Goal: Information Seeking & Learning: Learn about a topic

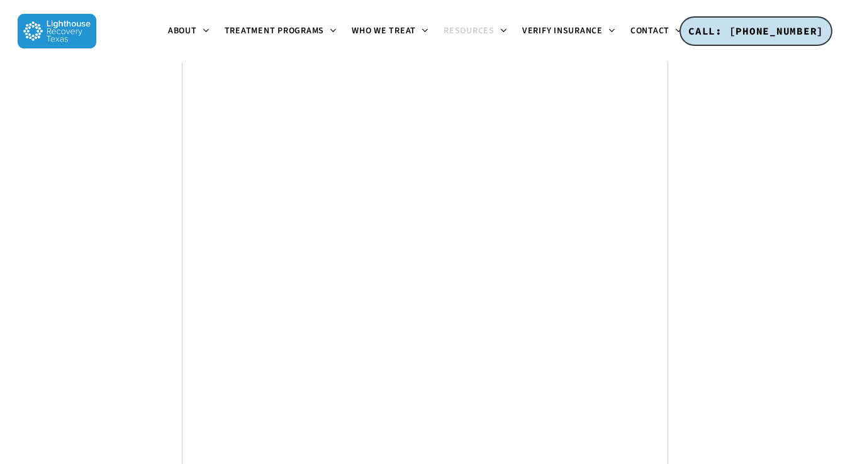
scroll to position [5645, 0]
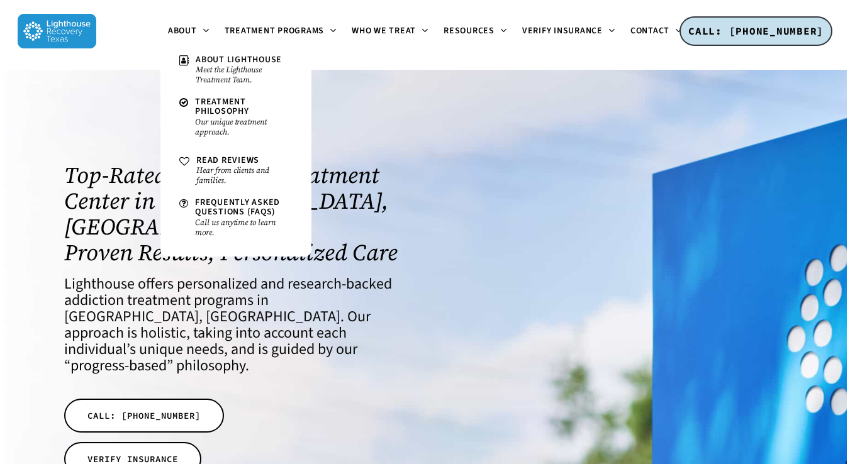
click at [70, 28] on img at bounding box center [57, 31] width 79 height 35
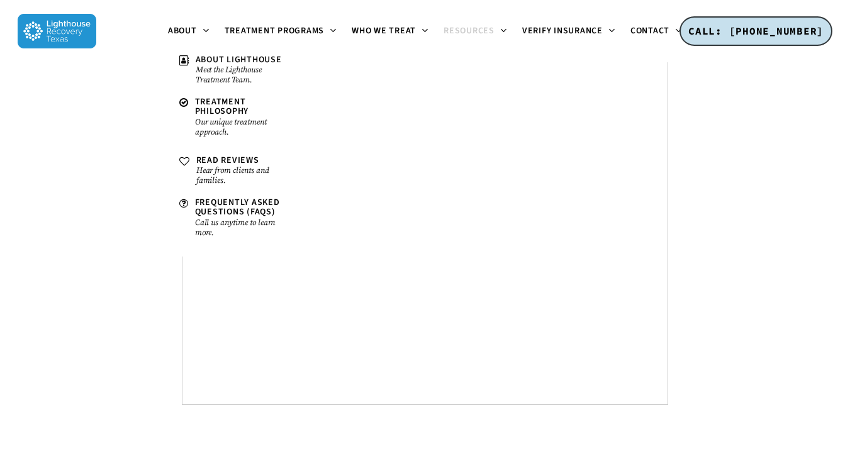
scroll to position [5008, 0]
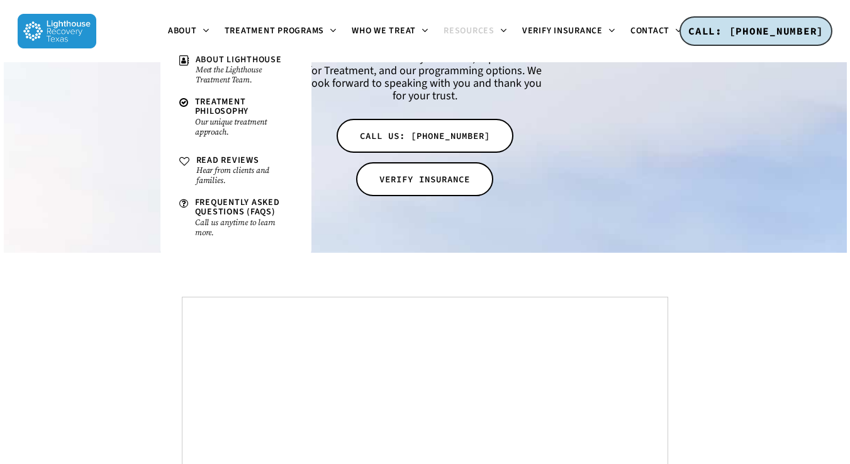
click at [76, 32] on img at bounding box center [57, 31] width 79 height 35
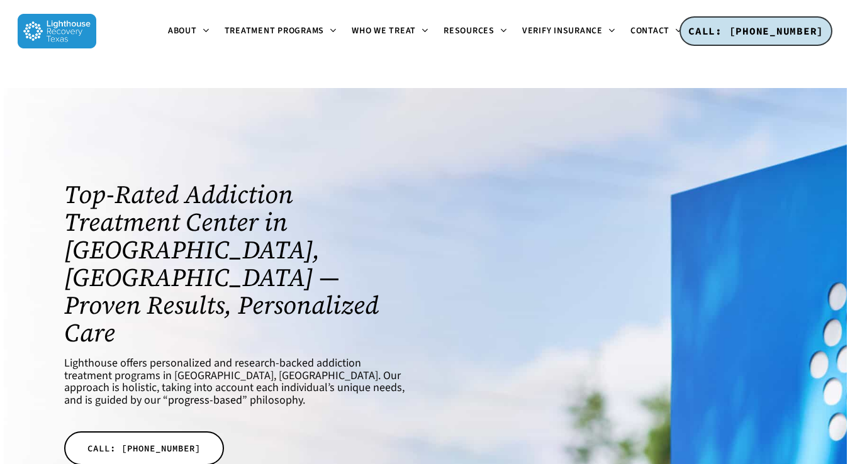
click at [249, 116] on div at bounding box center [425, 348] width 843 height 520
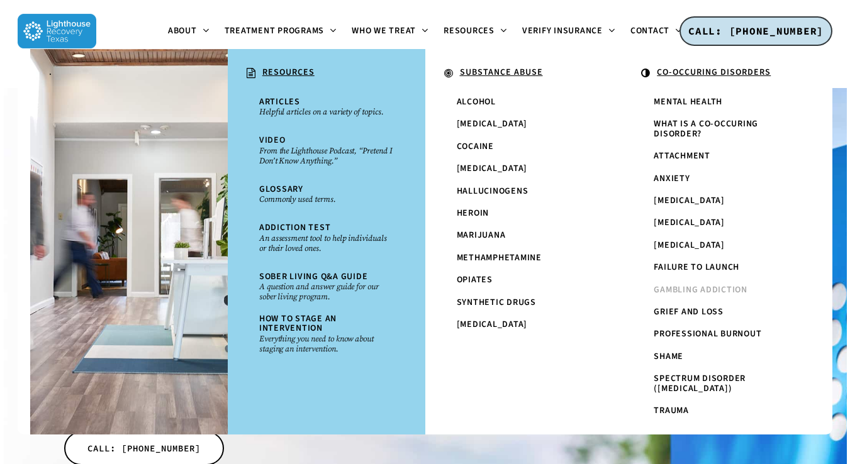
click at [709, 296] on span "Gambling Addiction" at bounding box center [701, 290] width 94 height 13
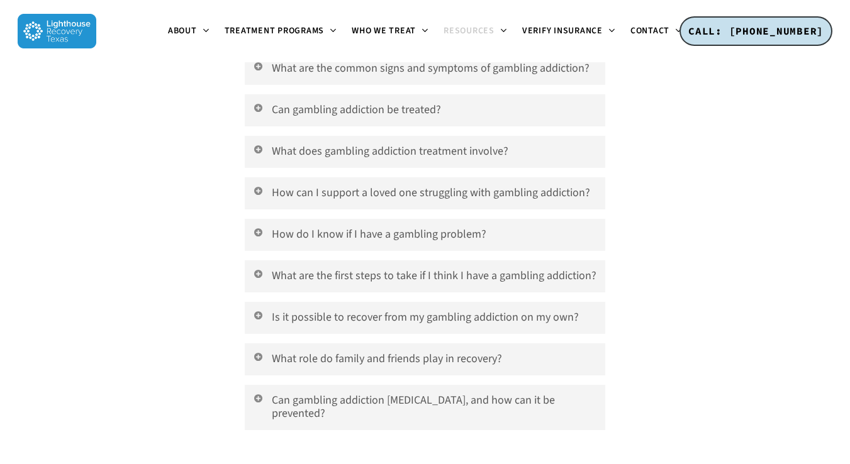
scroll to position [3967, 0]
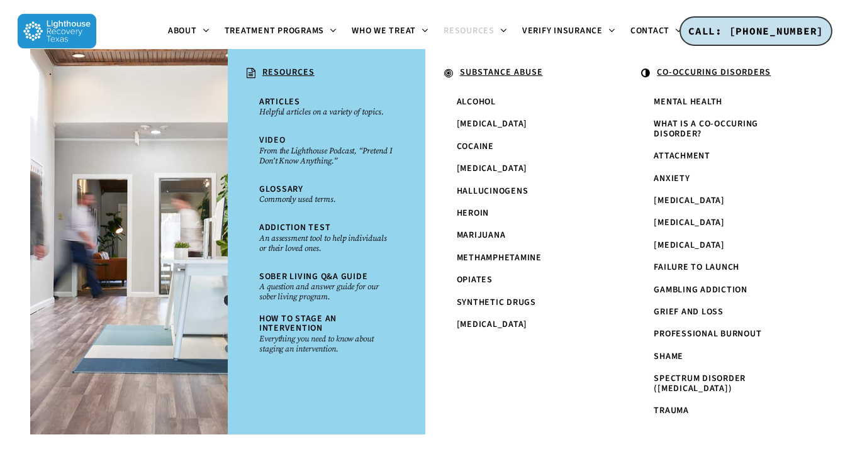
click at [683, 296] on span "Gambling Addiction" at bounding box center [701, 290] width 94 height 13
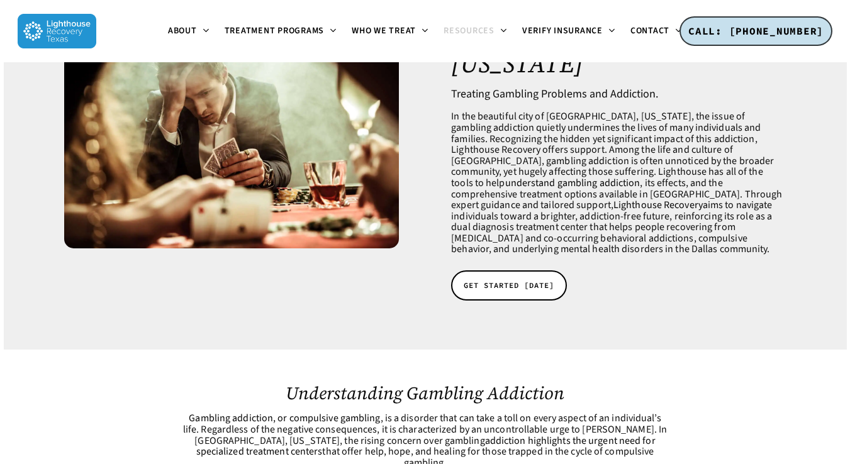
scroll to position [210, 0]
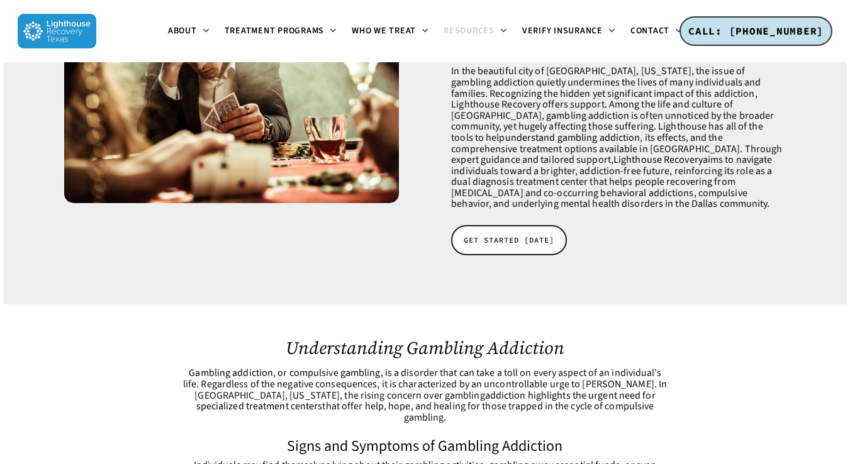
click at [507, 234] on span "GET STARTED [DATE]" at bounding box center [509, 240] width 91 height 13
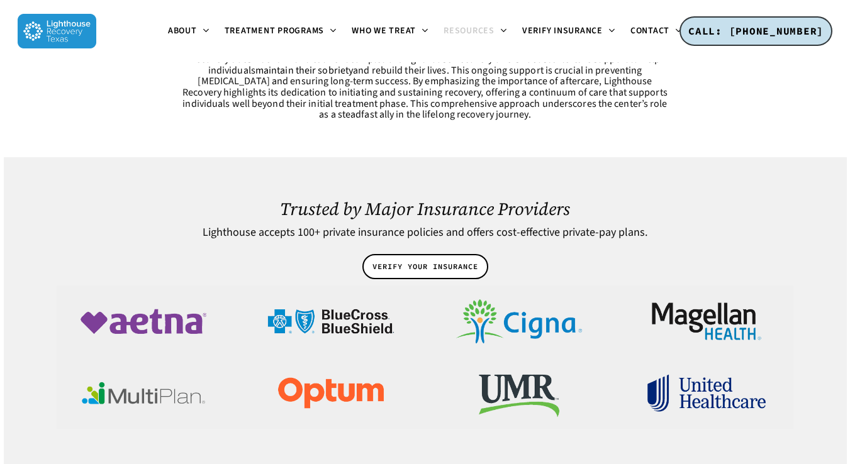
scroll to position [2734, 0]
